Goal: Task Accomplishment & Management: Manage account settings

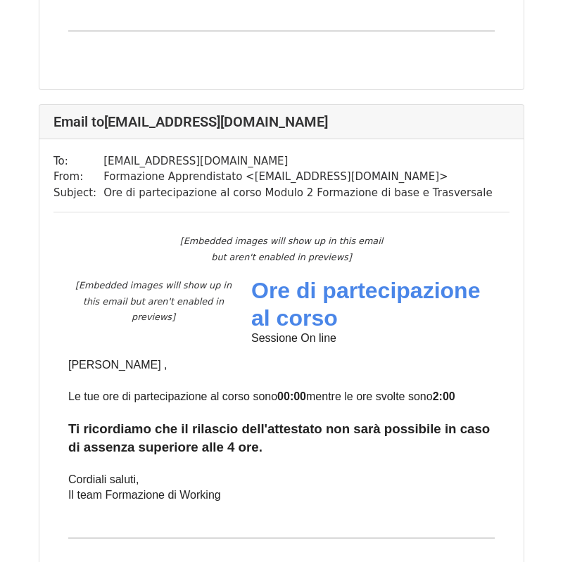
scroll to position [2613, 0]
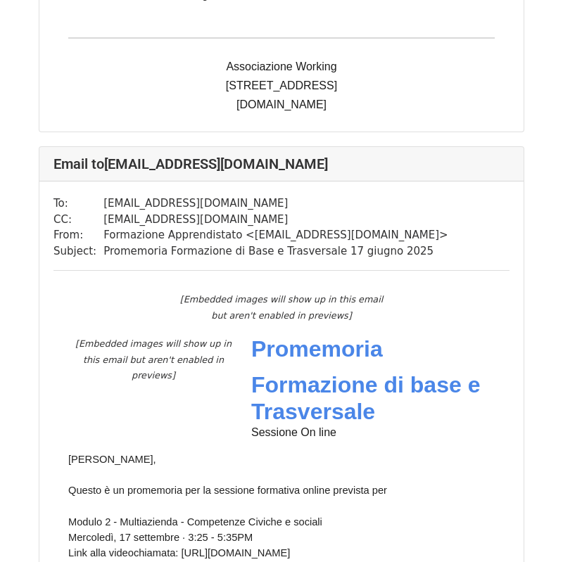
scroll to position [1853, 0]
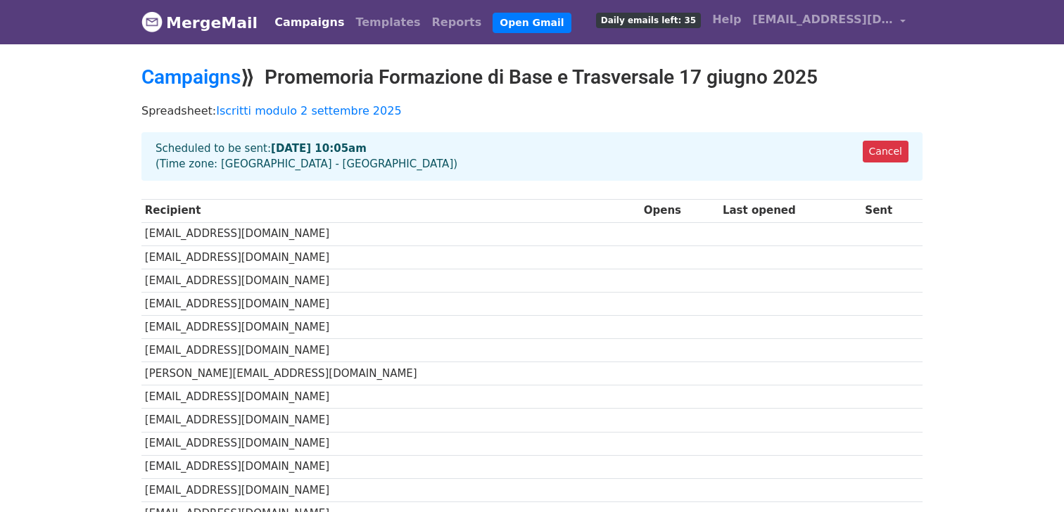
click at [309, 17] on link "Campaigns" at bounding box center [309, 22] width 81 height 28
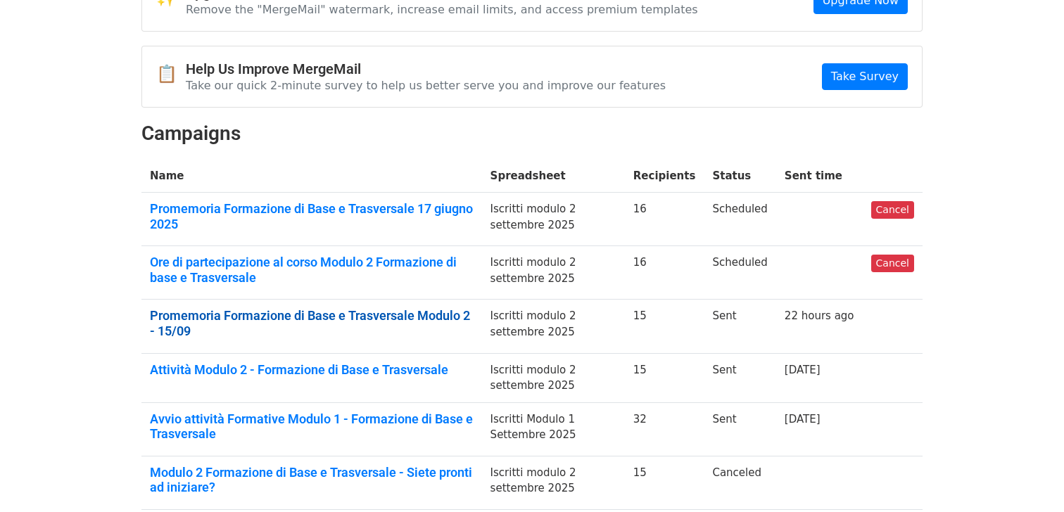
scroll to position [96, 0]
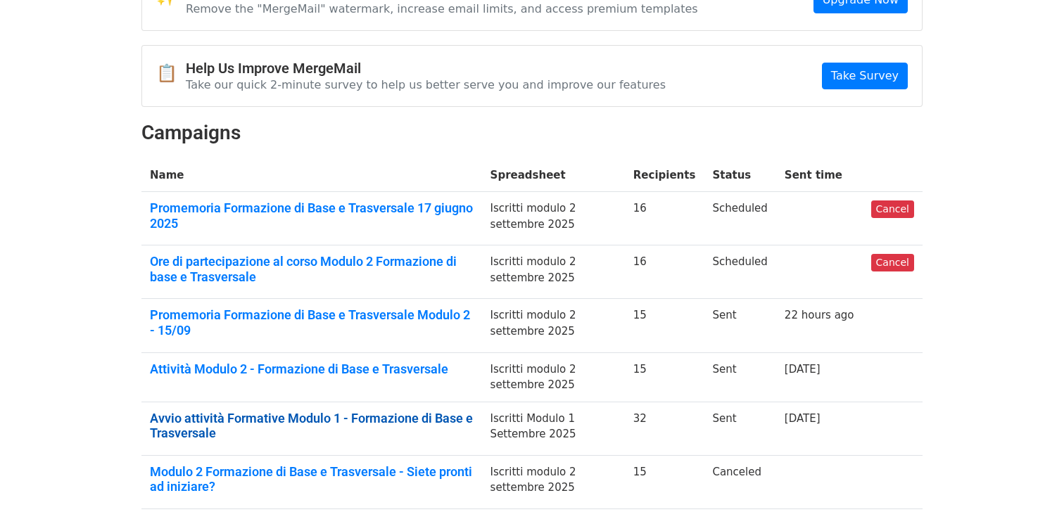
click at [364, 419] on link "Avvio attività Formative Modulo 1 - Formazione di Base e Trasversale" at bounding box center [312, 426] width 324 height 30
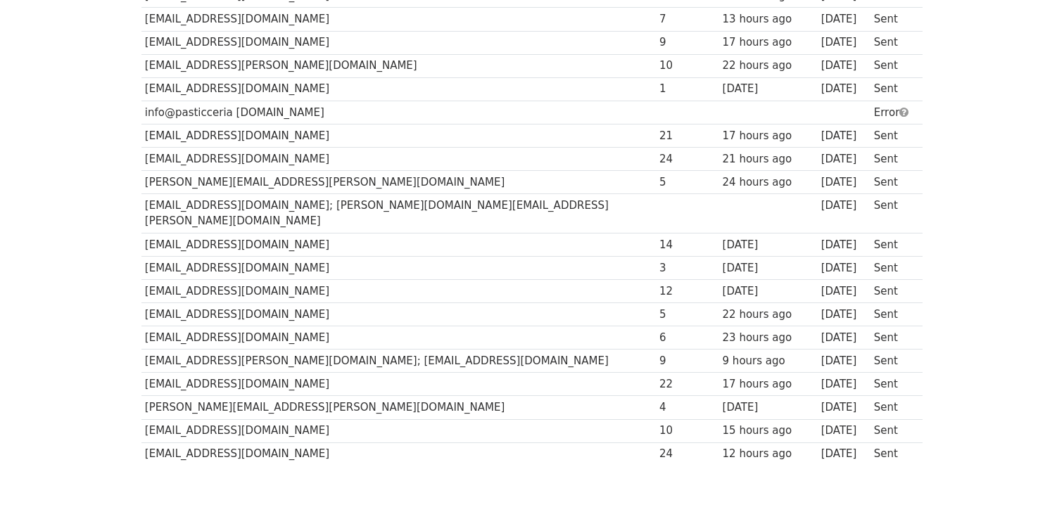
scroll to position [592, 0]
